Goal: Transaction & Acquisition: Purchase product/service

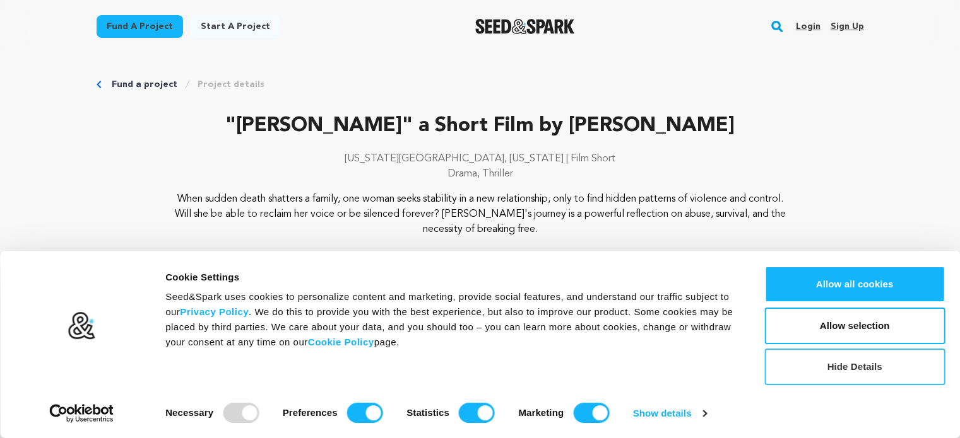
click at [888, 369] on button "Hide Details" at bounding box center [854, 367] width 180 height 37
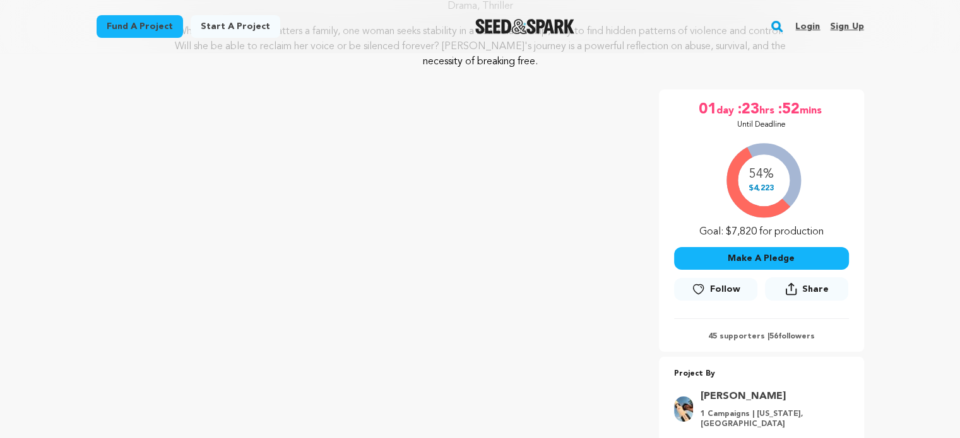
scroll to position [168, 0]
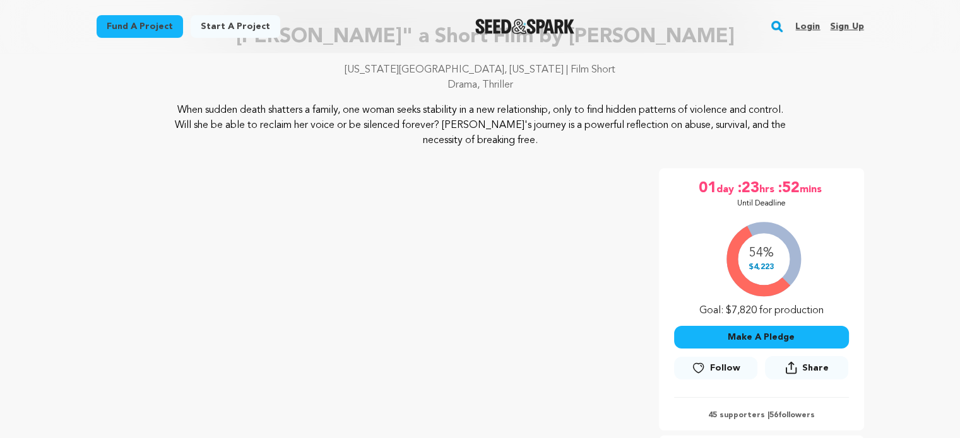
click at [782, 338] on button "Make A Pledge" at bounding box center [761, 337] width 175 height 23
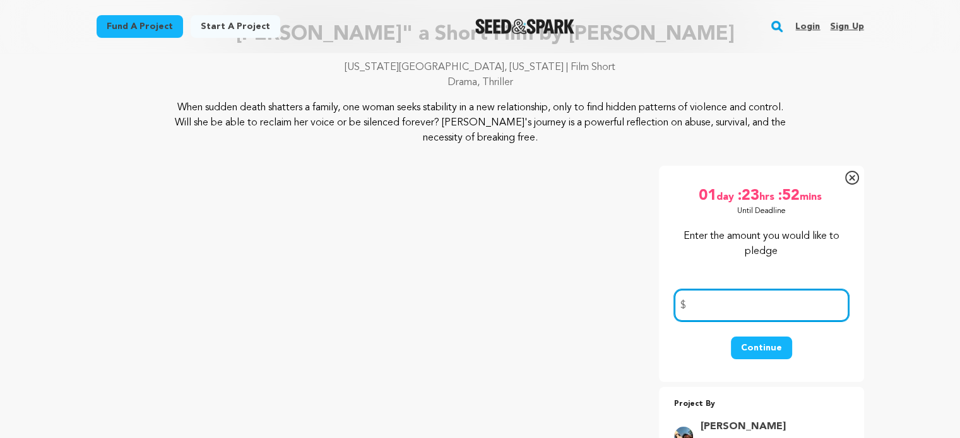
scroll to position [92, 0]
type input "100"
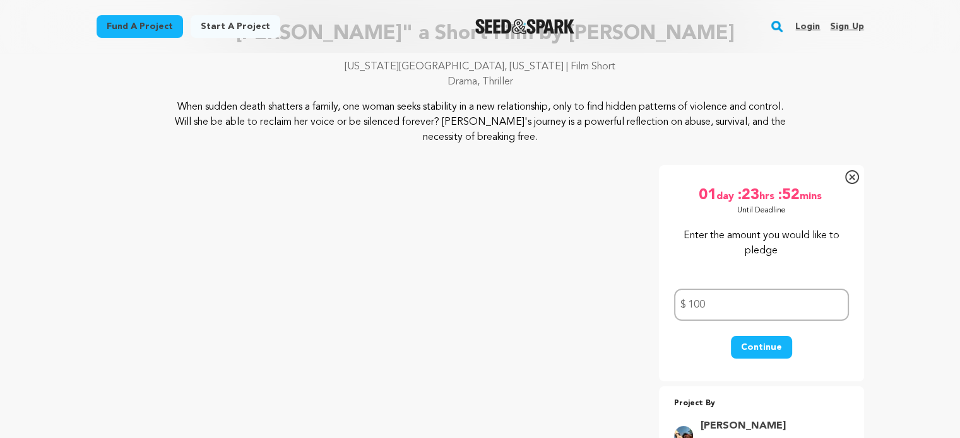
click at [768, 346] on button "Continue" at bounding box center [761, 347] width 61 height 23
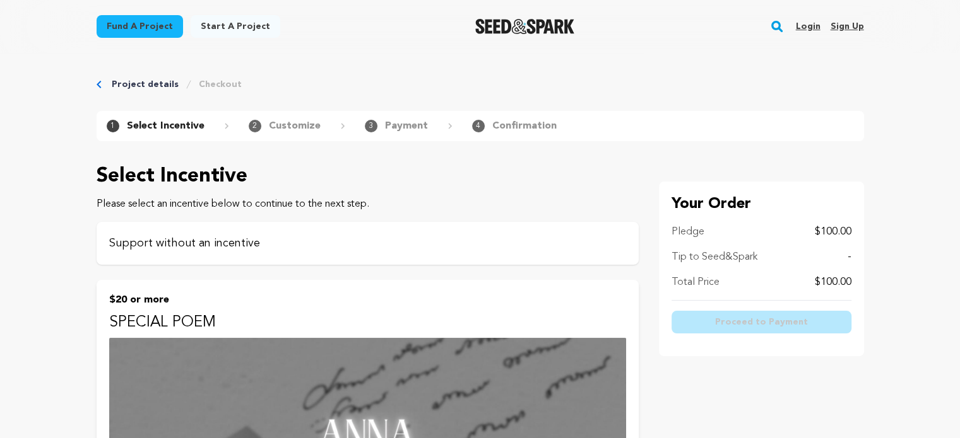
click at [285, 247] on p "Support without an incentive" at bounding box center [367, 244] width 517 height 18
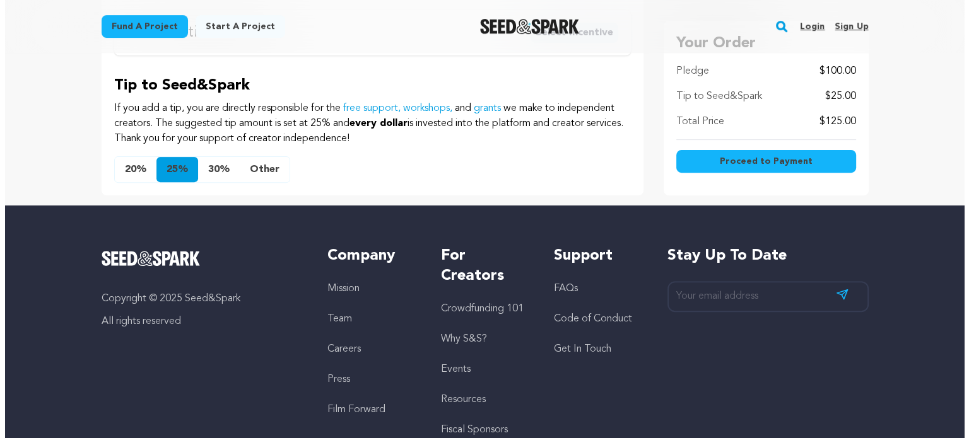
scroll to position [434, 0]
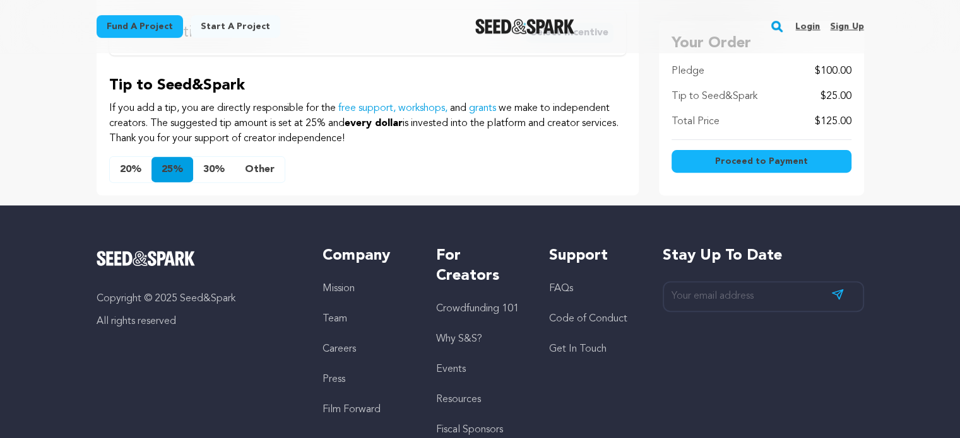
click at [124, 164] on button "20%" at bounding box center [131, 169] width 42 height 25
click at [206, 169] on button "30%" at bounding box center [214, 169] width 42 height 25
click at [247, 168] on button "Other" at bounding box center [260, 169] width 50 height 25
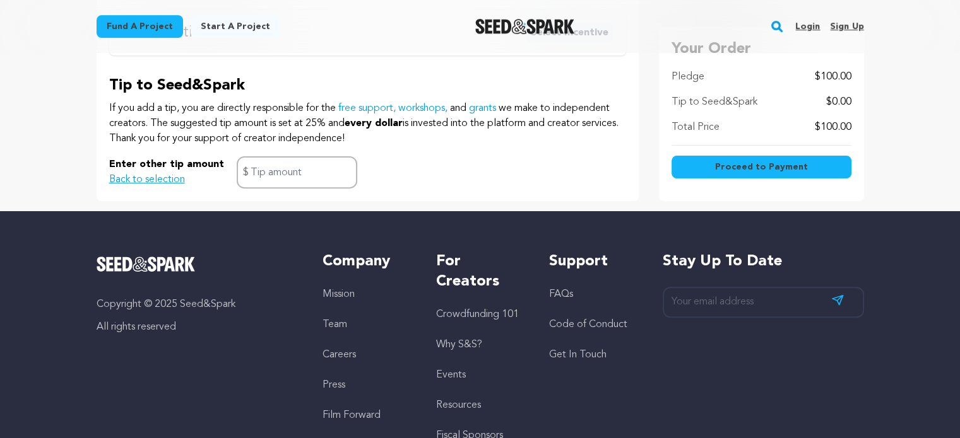
click at [799, 168] on span "Proceed to Payment" at bounding box center [761, 167] width 93 height 13
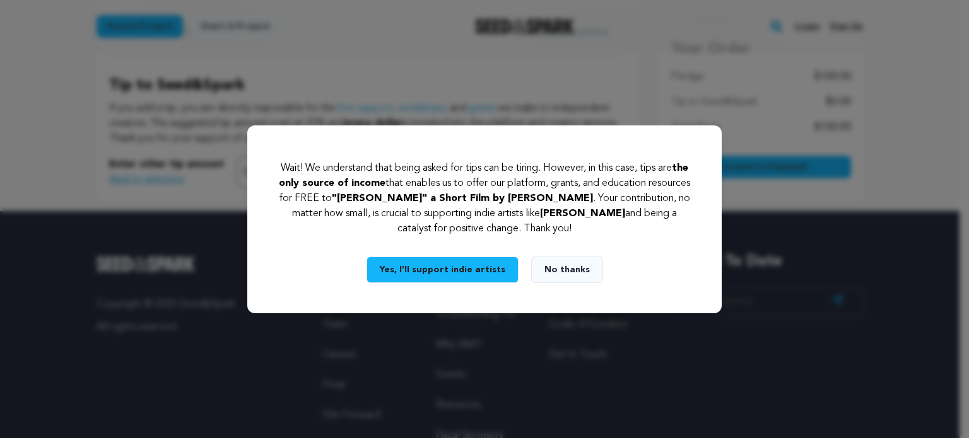
click at [570, 278] on button "No thanks" at bounding box center [567, 270] width 72 height 26
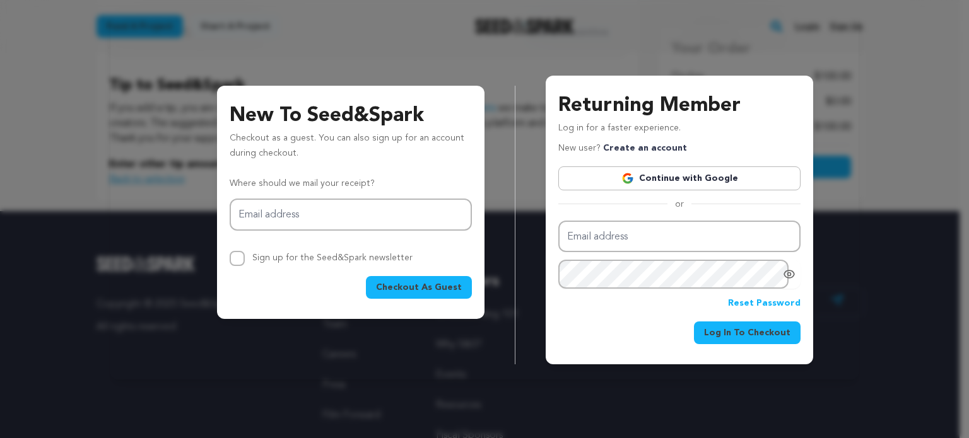
click at [664, 183] on link "Continue with Google" at bounding box center [679, 179] width 242 height 24
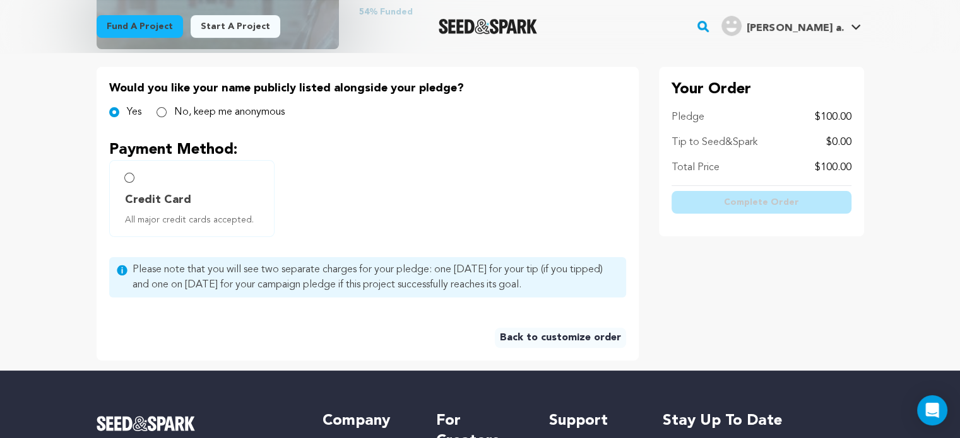
scroll to position [252, 0]
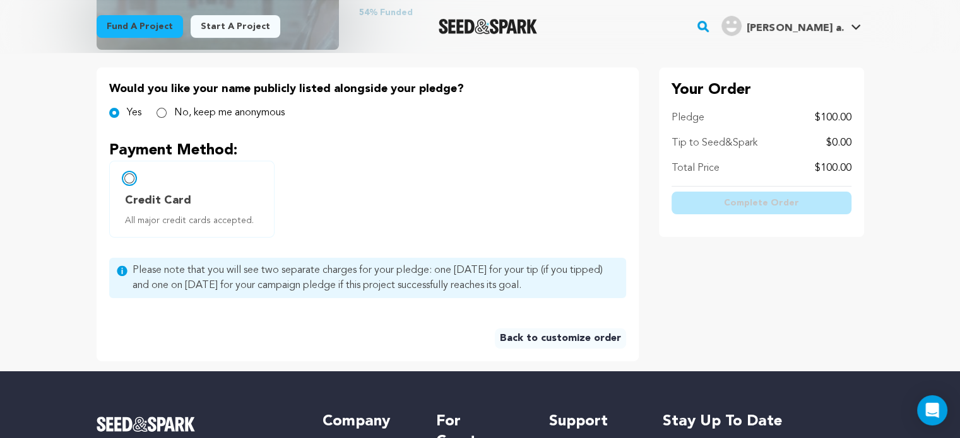
click at [131, 177] on input "Credit Card All major credit cards accepted." at bounding box center [129, 178] width 10 height 10
radio input "false"
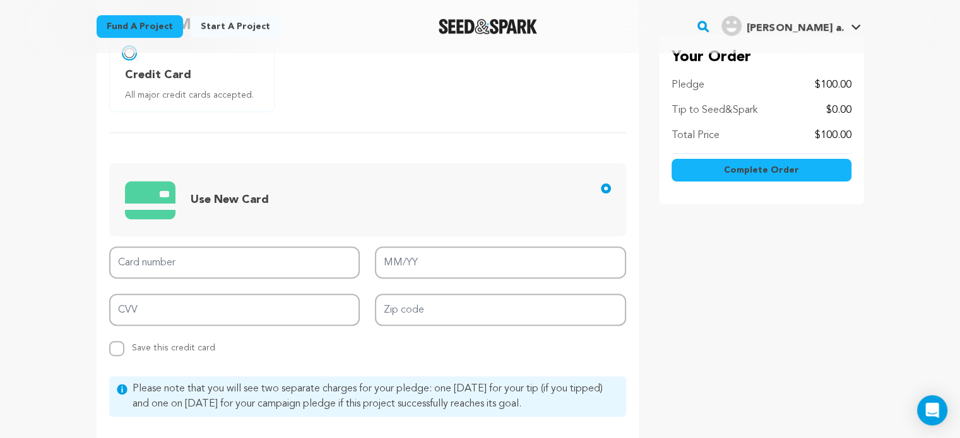
scroll to position [379, 0]
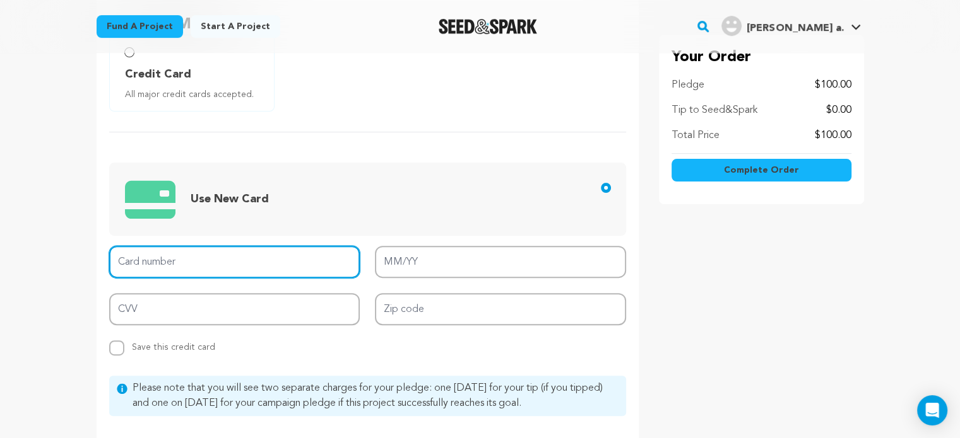
click at [228, 262] on input "Card number" at bounding box center [234, 262] width 251 height 32
type input "[CREDIT_CARD_NUMBER]"
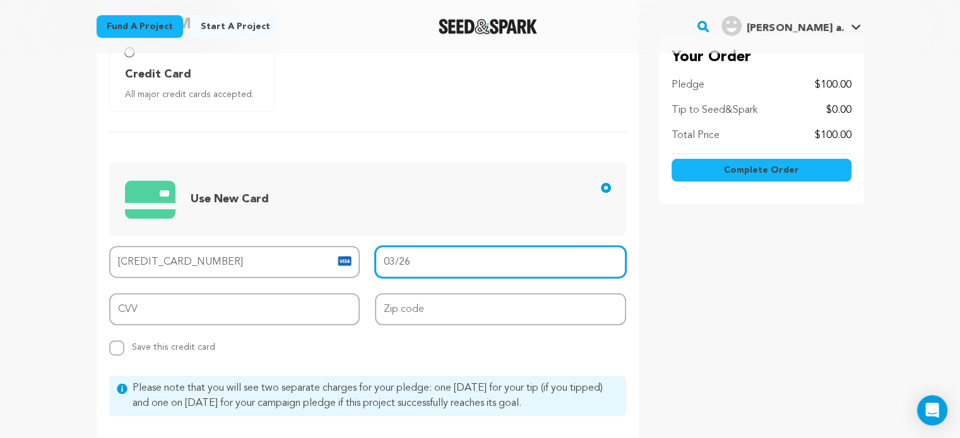
type input "03/26"
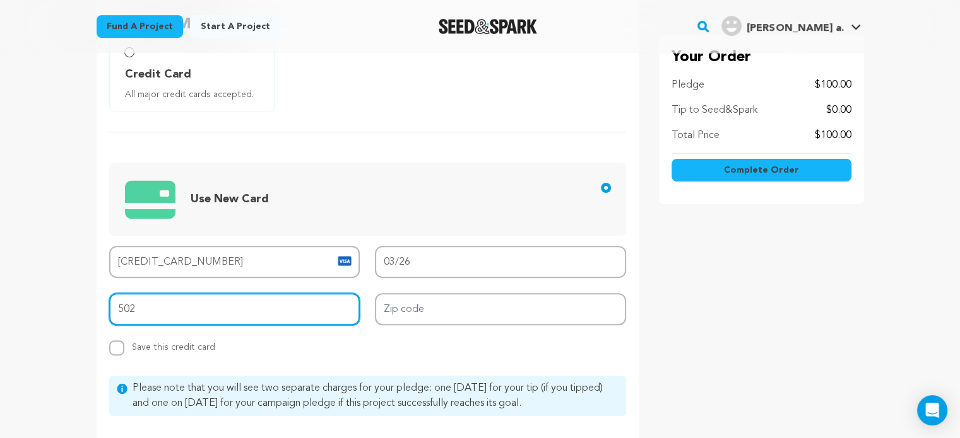
type input "502"
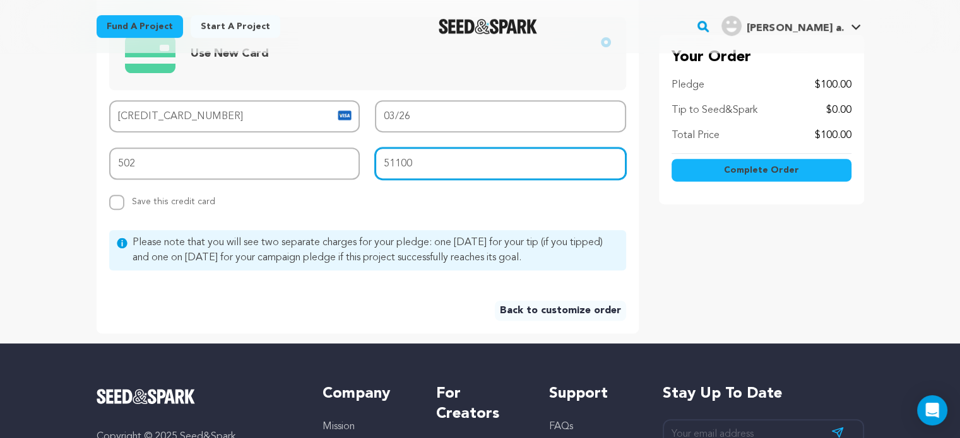
scroll to position [524, 0]
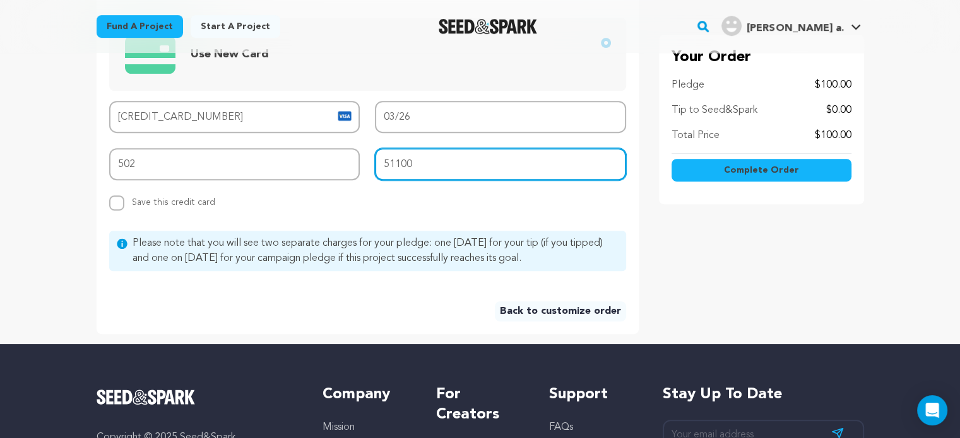
type input "51100"
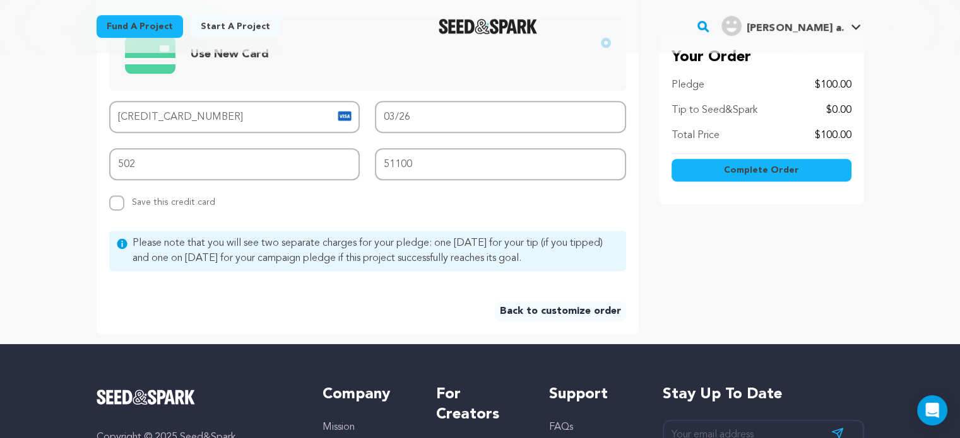
click at [736, 171] on span "Complete Order" at bounding box center [761, 171] width 75 height 13
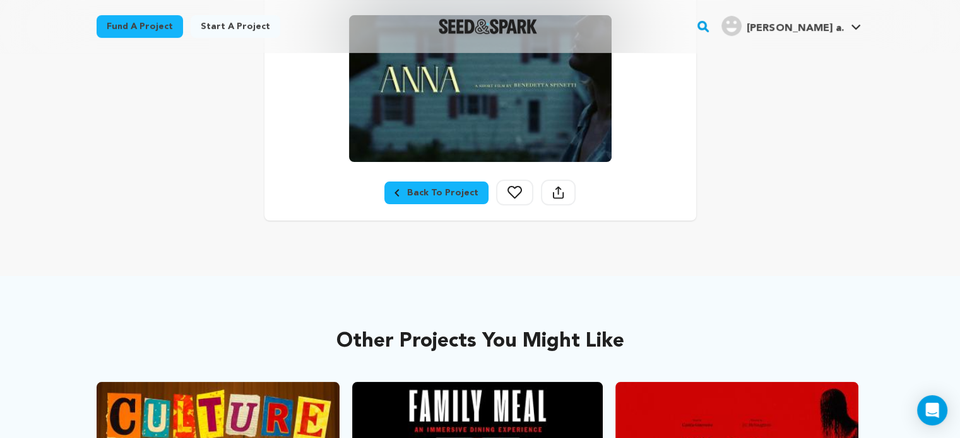
click at [432, 194] on div "Back To Project" at bounding box center [436, 193] width 84 height 13
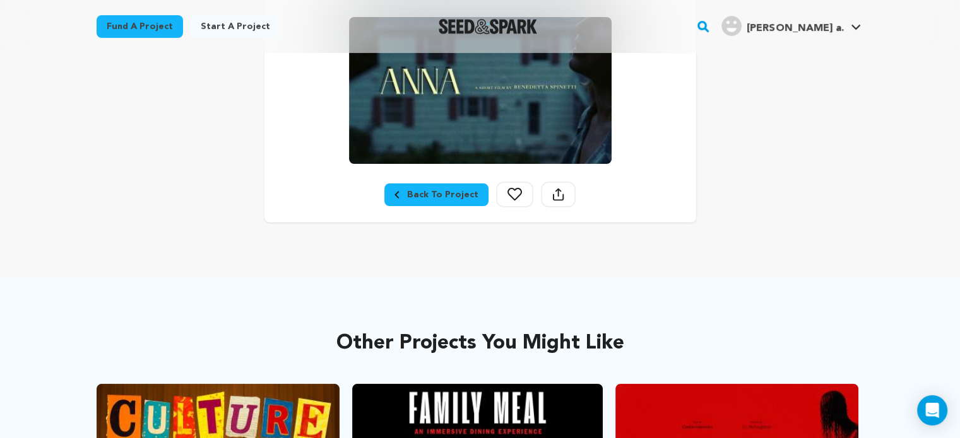
scroll to position [379, 0]
